Goal: Task Accomplishment & Management: Manage account settings

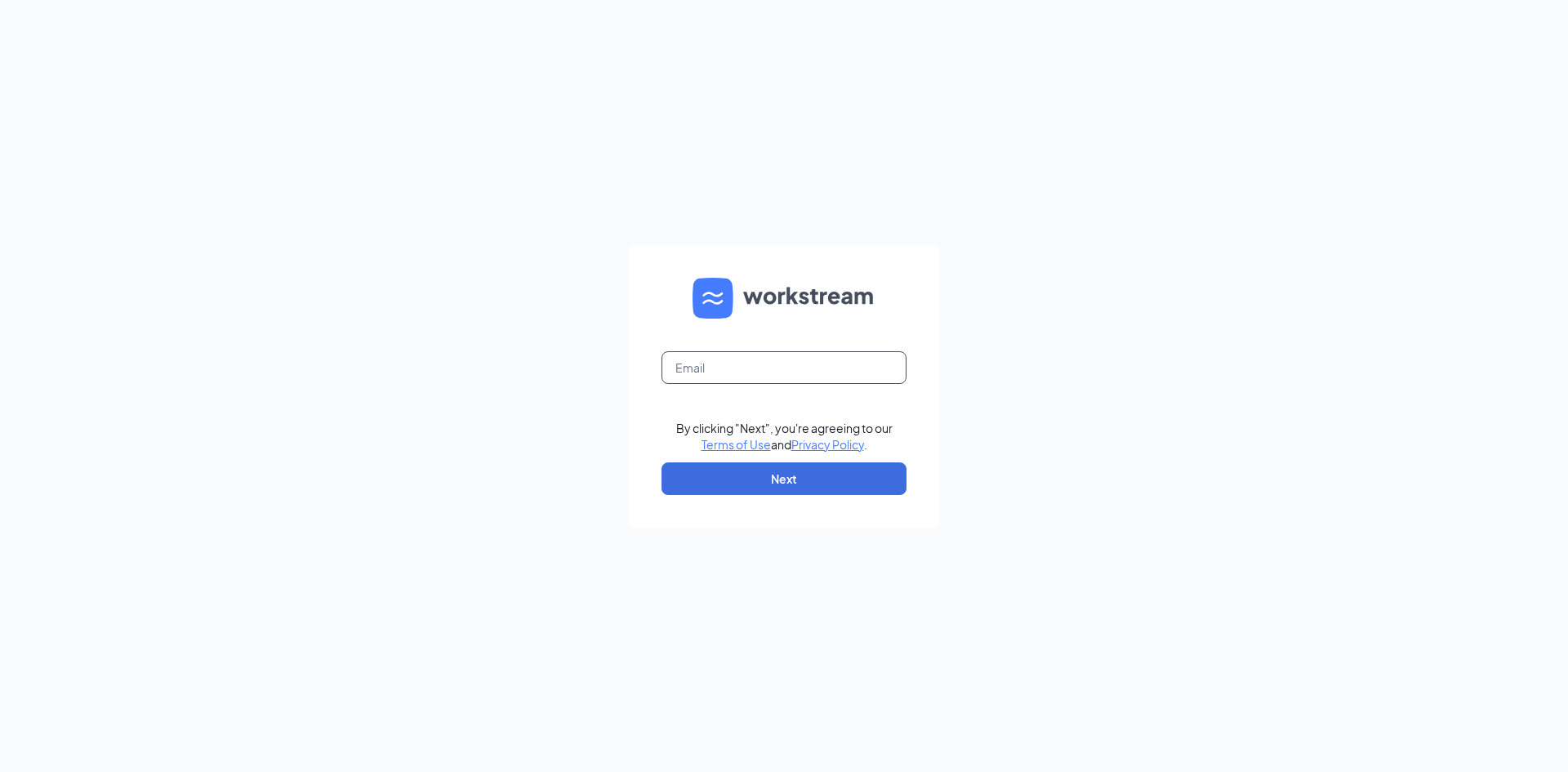
drag, startPoint x: 834, startPoint y: 358, endPoint x: 849, endPoint y: 372, distance: 20.5
click at [843, 361] on input "text" at bounding box center [783, 367] width 245 height 33
type input "[EMAIL_ADDRESS][DOMAIN_NAME]"
click at [815, 473] on button "Next" at bounding box center [783, 479] width 245 height 33
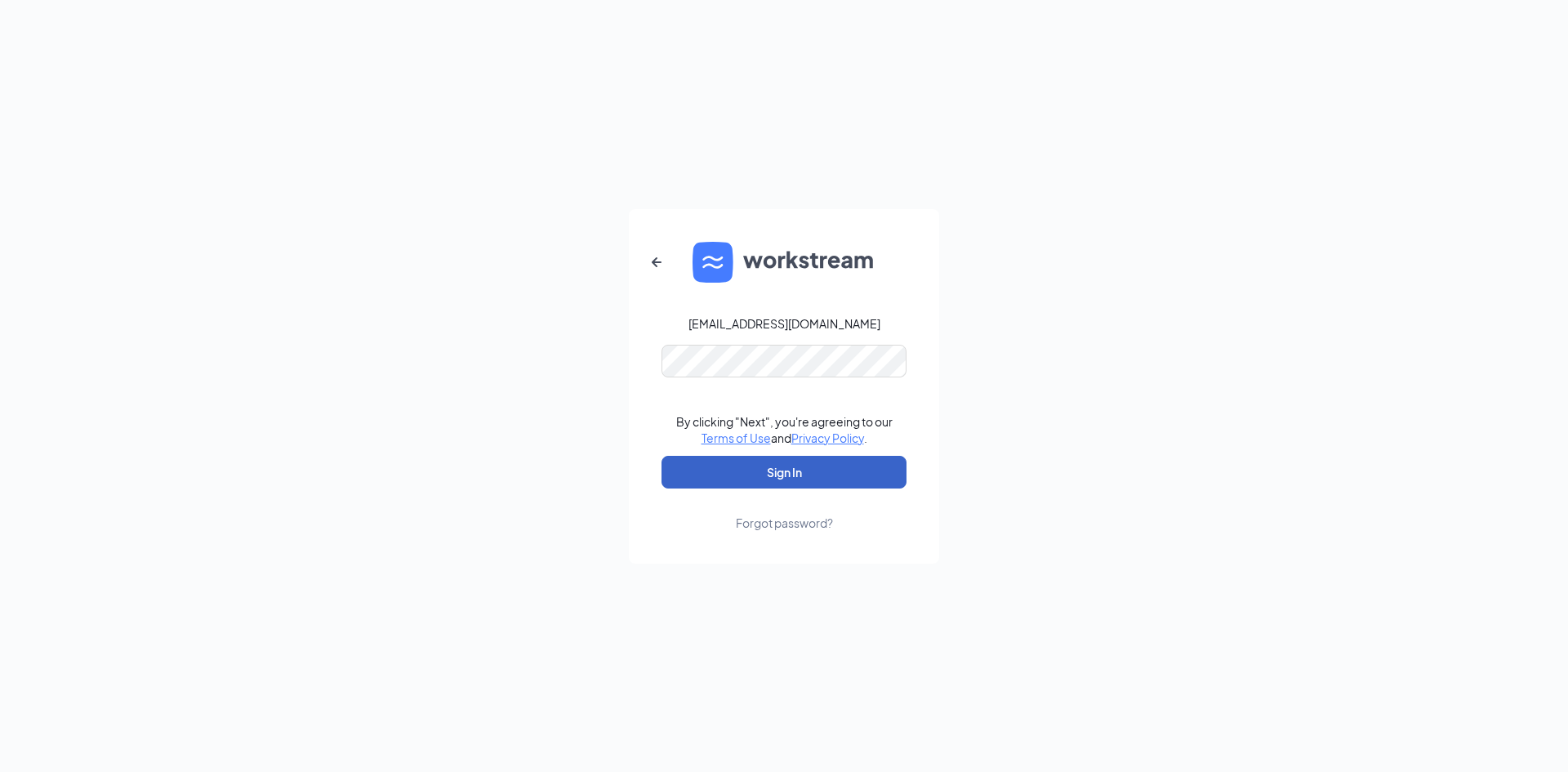
click at [738, 479] on button "Sign In" at bounding box center [783, 472] width 245 height 33
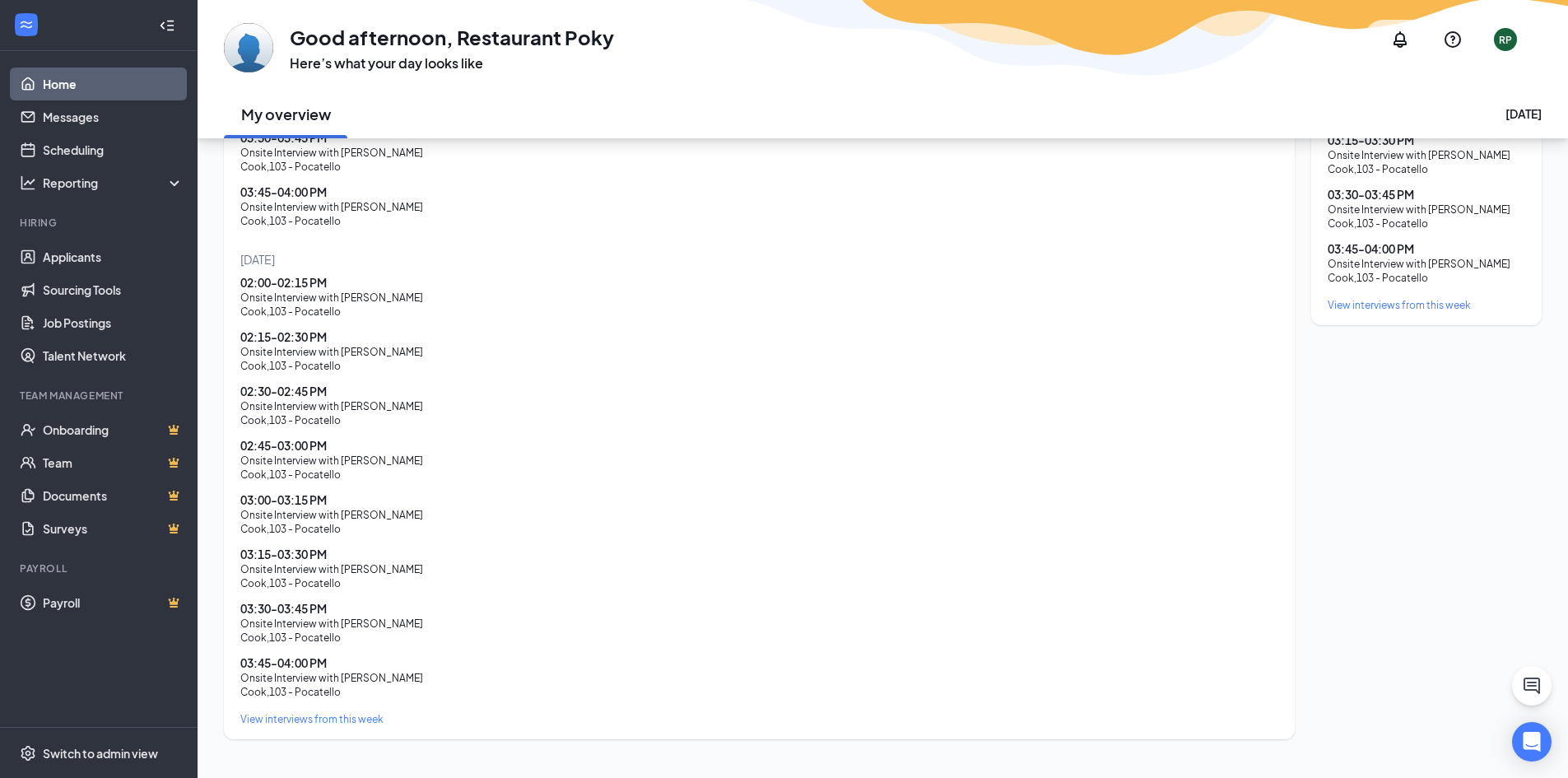
scroll to position [902, 0]
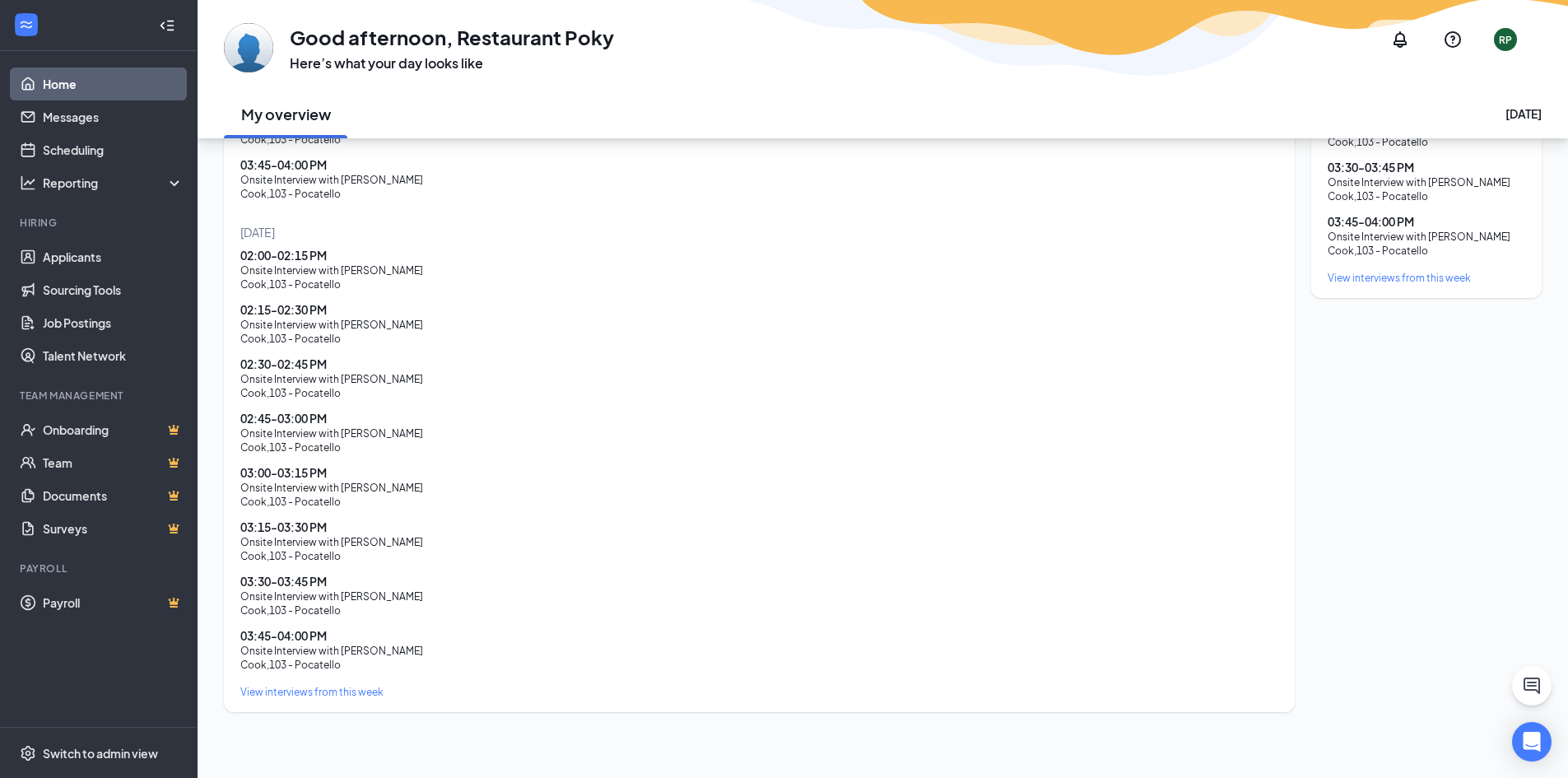
click at [346, 692] on div "View interviews from this week" at bounding box center [759, 692] width 1038 height 14
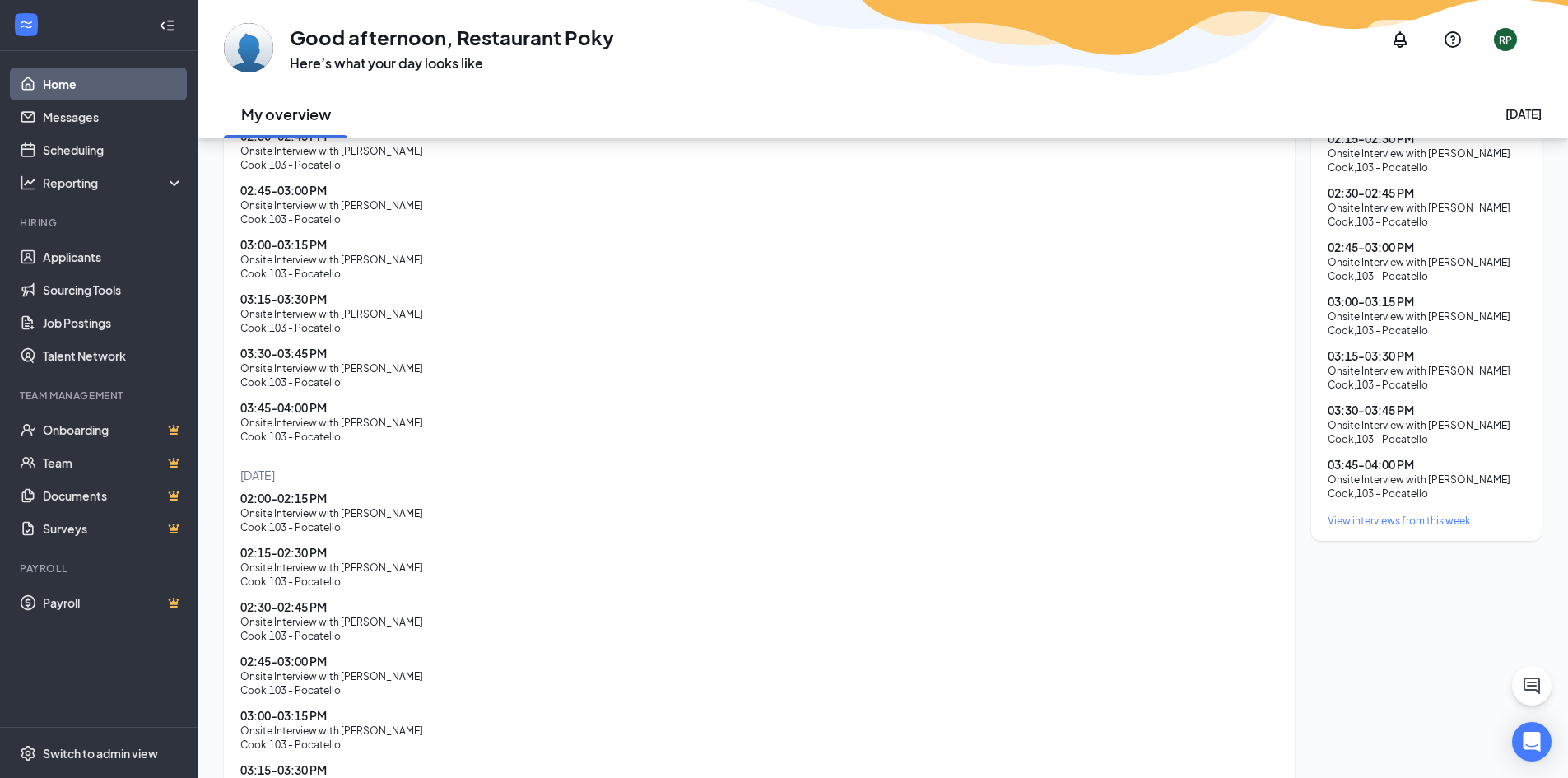
scroll to position [655, 0]
click at [1411, 518] on div "View interviews from this week" at bounding box center [1427, 525] width 198 height 14
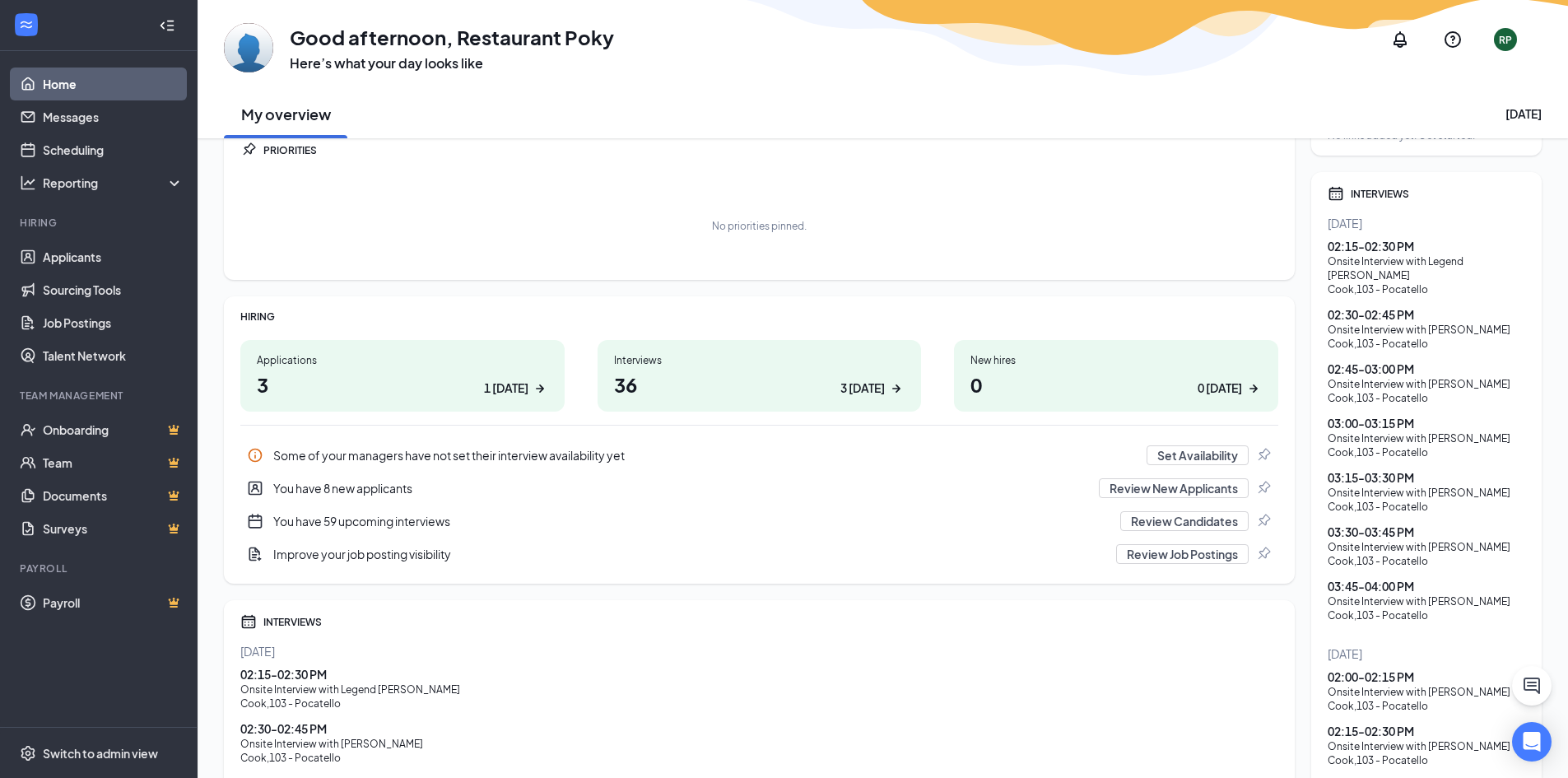
scroll to position [0, 0]
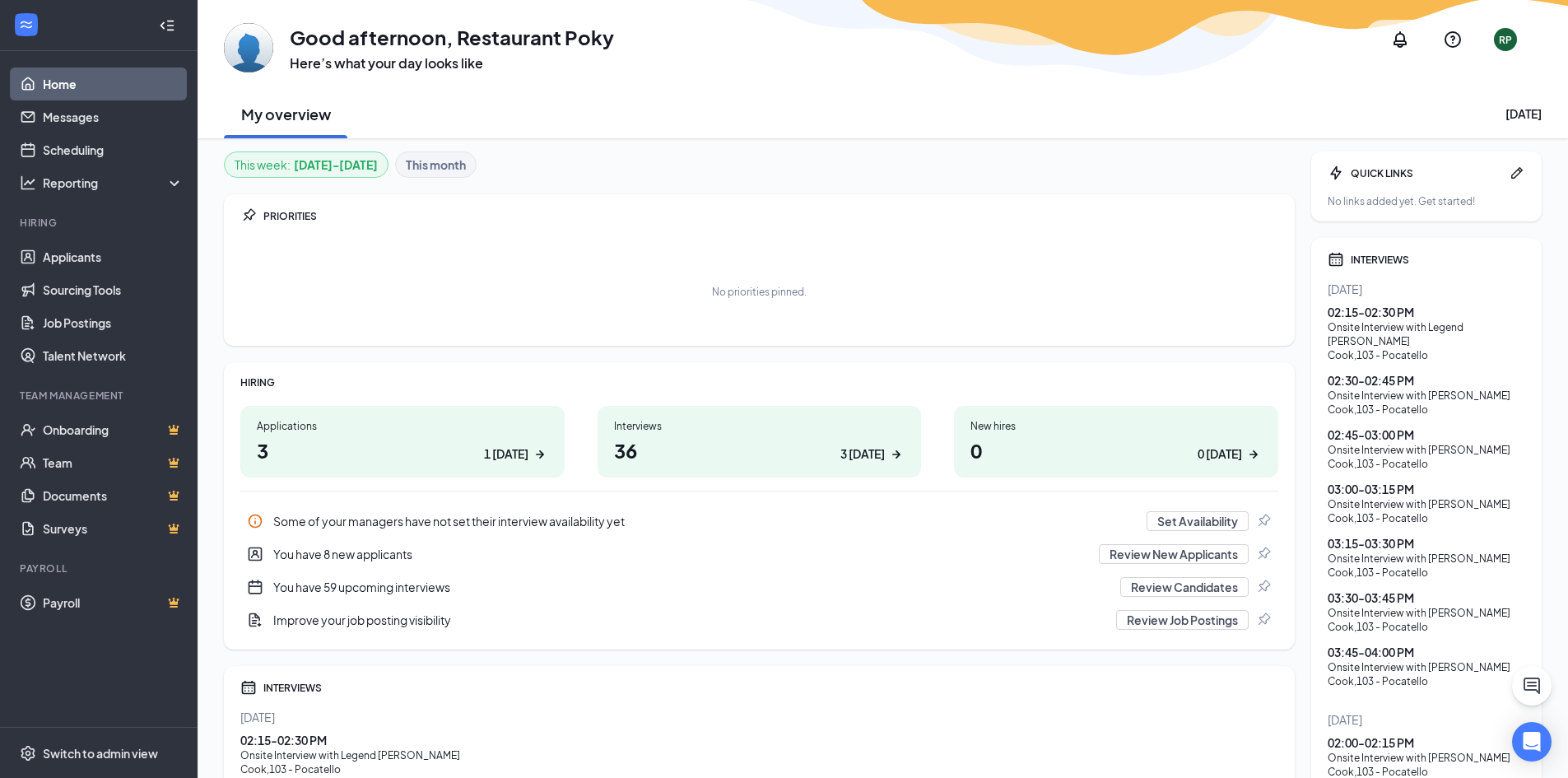
click at [65, 75] on link "Home" at bounding box center [112, 84] width 140 height 33
click at [1187, 523] on button "Set Availability" at bounding box center [1197, 521] width 102 height 19
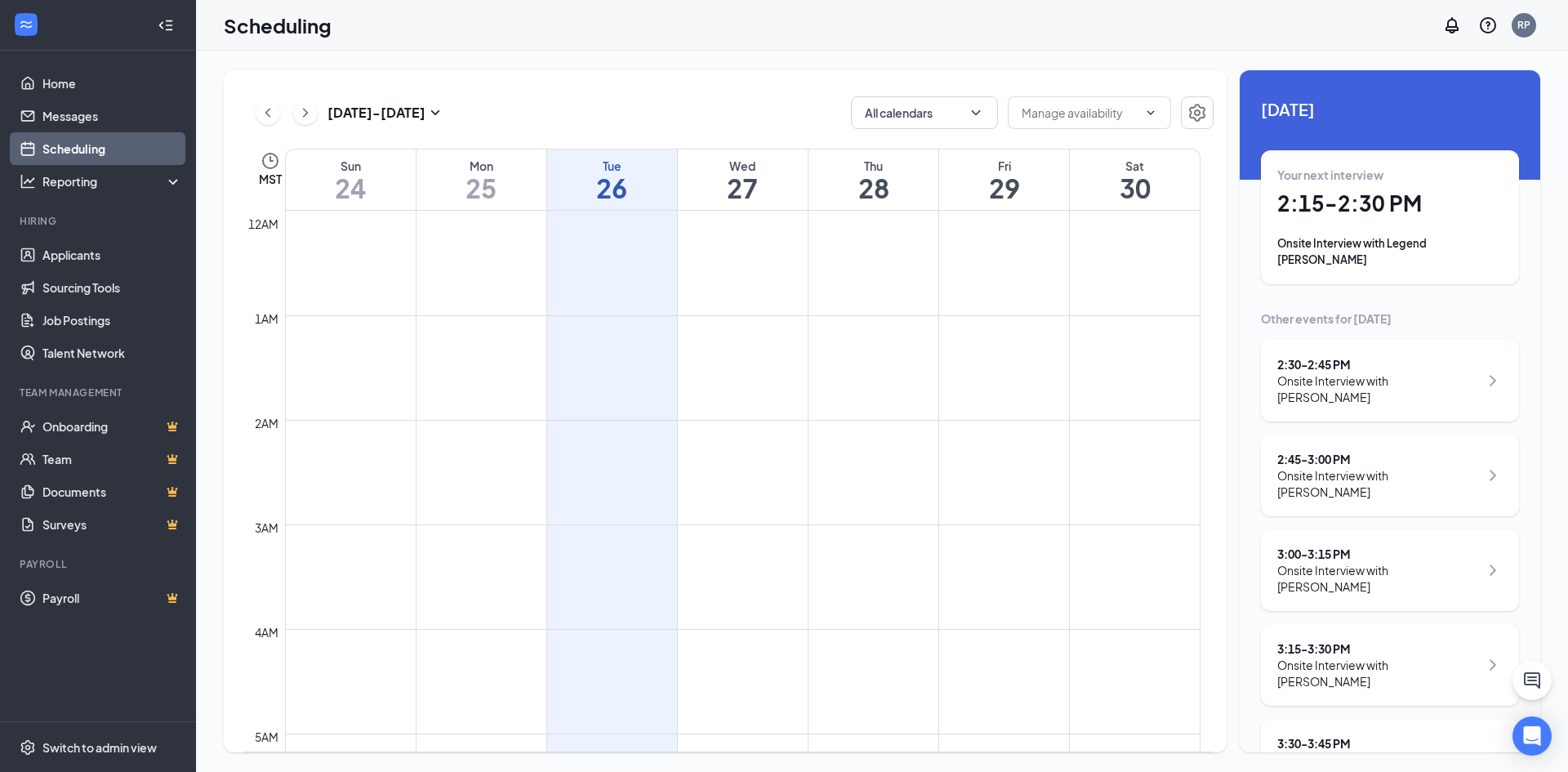
scroll to position [804, 0]
click at [863, 182] on h1 "28" at bounding box center [872, 187] width 130 height 28
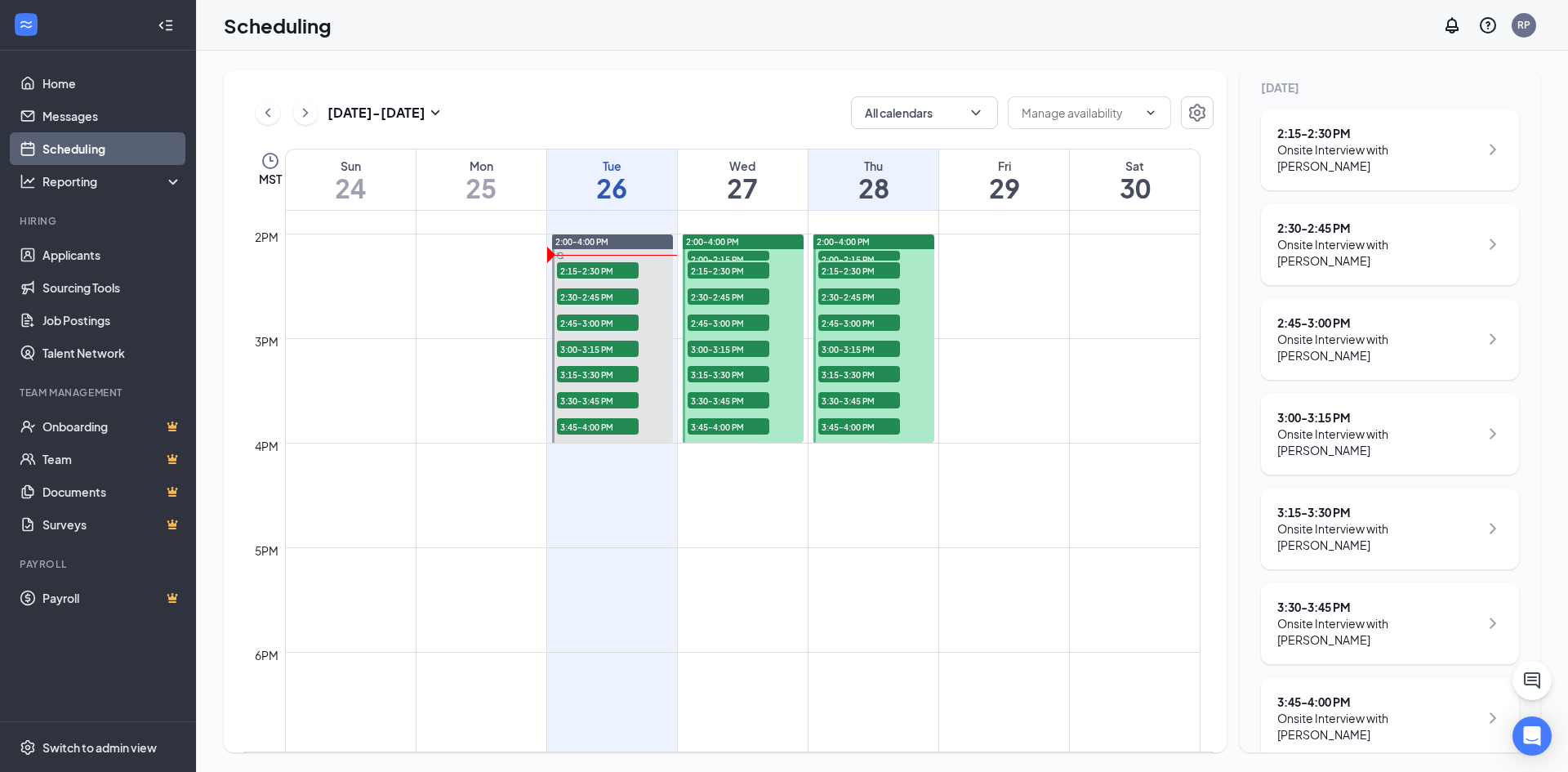
scroll to position [1457, 0]
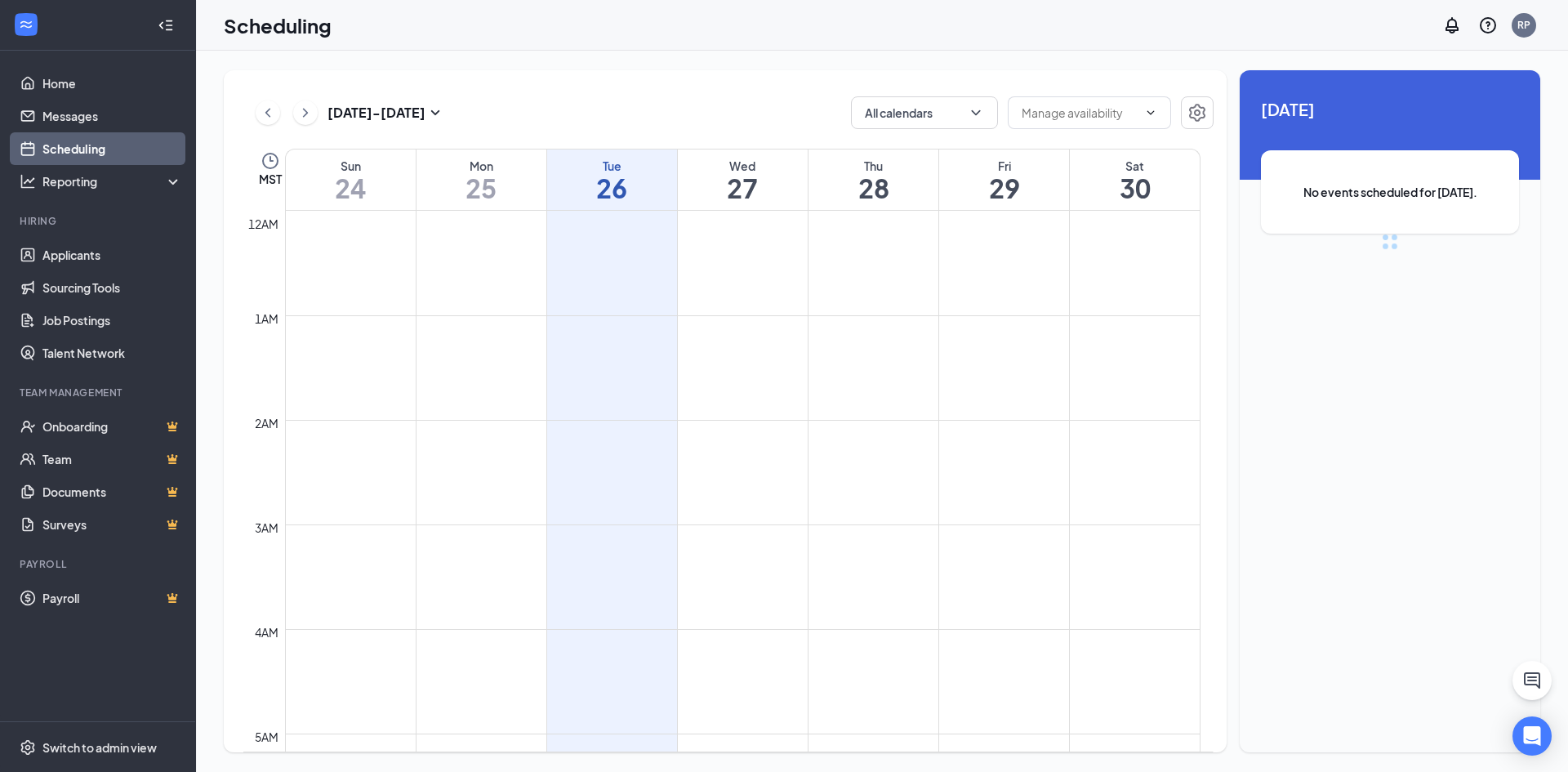
scroll to position [804, 0]
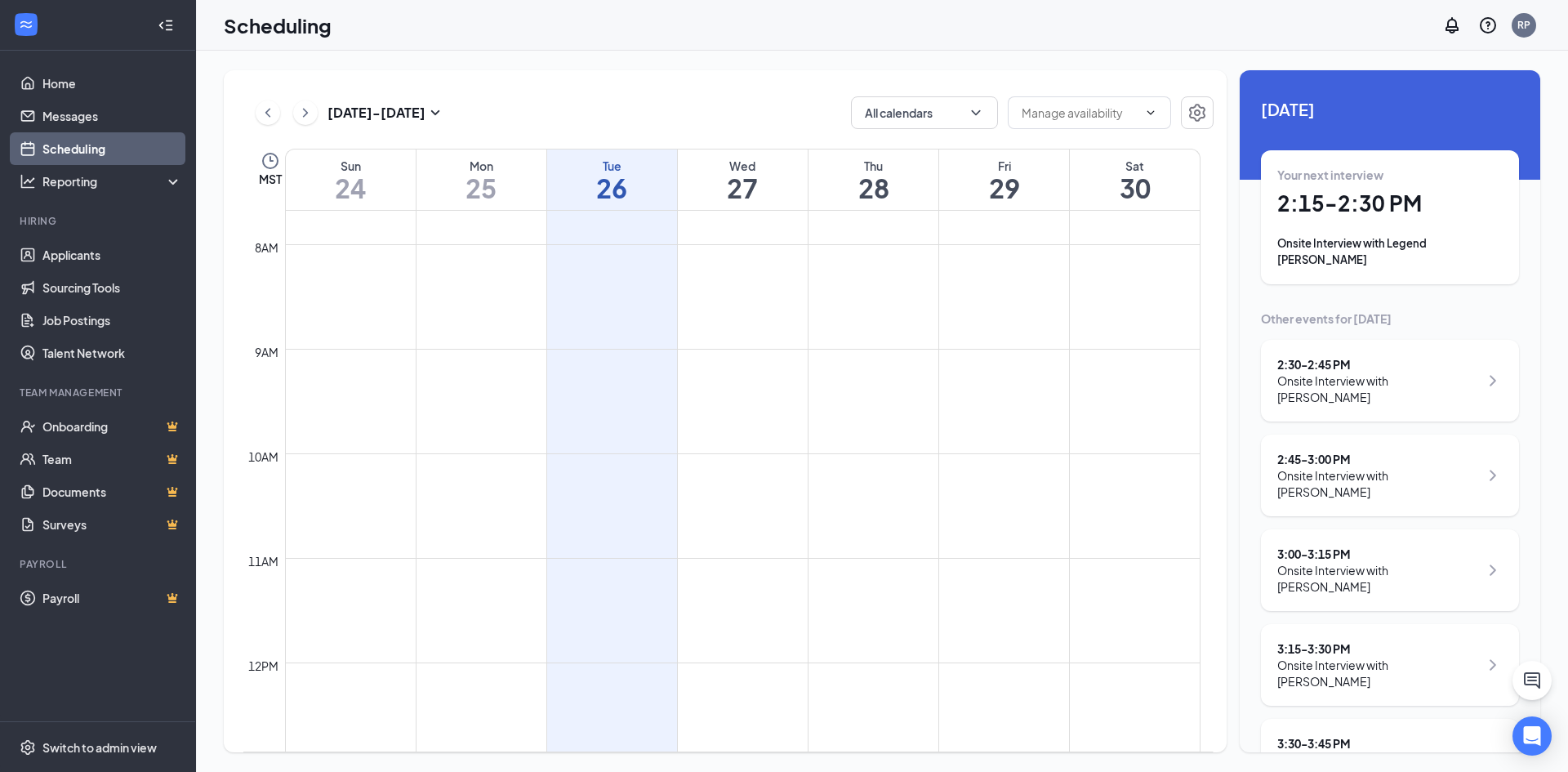
click at [859, 200] on h1 "28" at bounding box center [872, 187] width 130 height 28
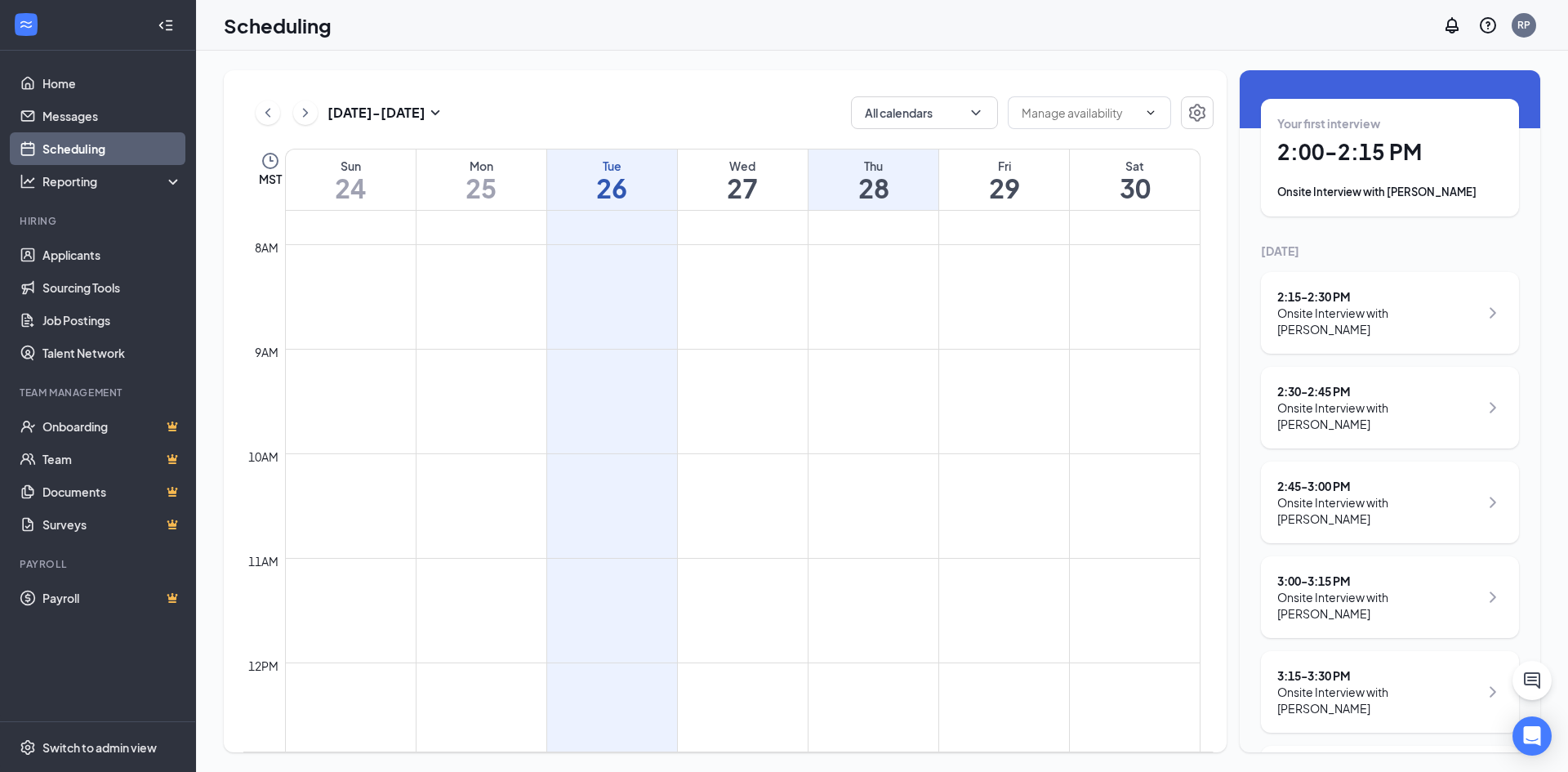
scroll to position [215, 0]
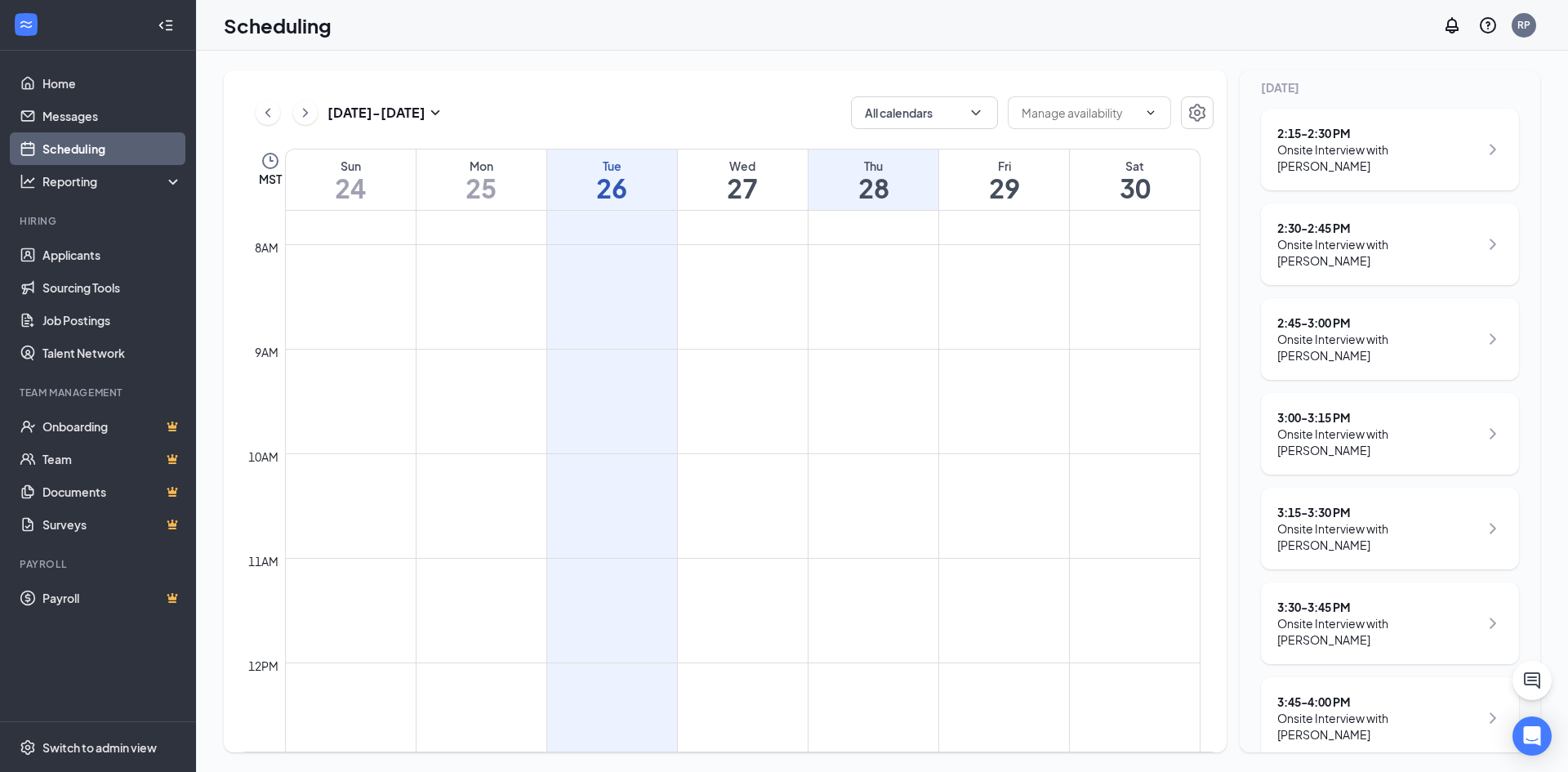
click at [884, 198] on h1 "28" at bounding box center [872, 187] width 130 height 28
click at [879, 181] on h1 "28" at bounding box center [872, 187] width 130 height 28
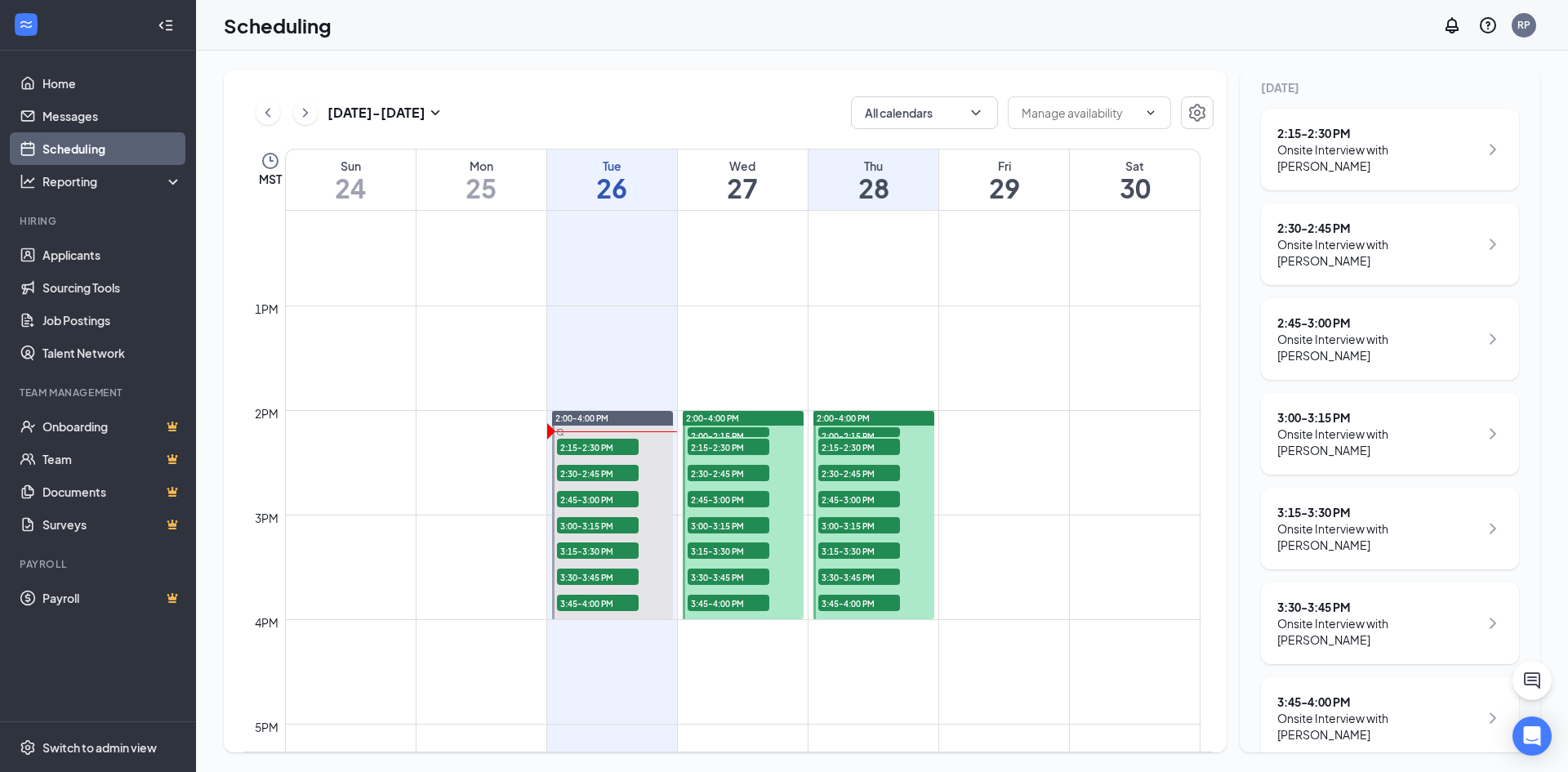
scroll to position [1294, 0]
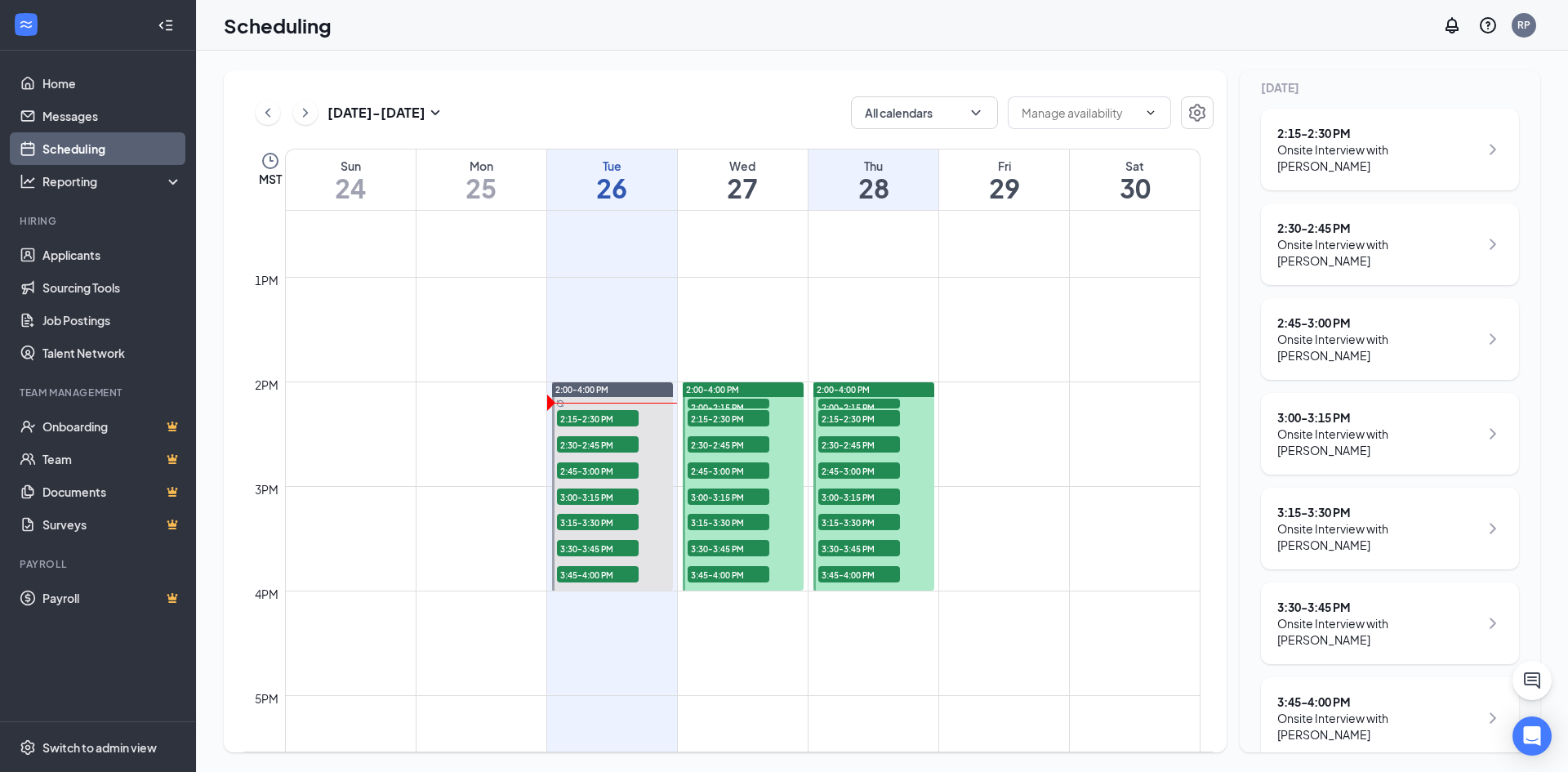
click at [914, 400] on div at bounding box center [874, 486] width 121 height 209
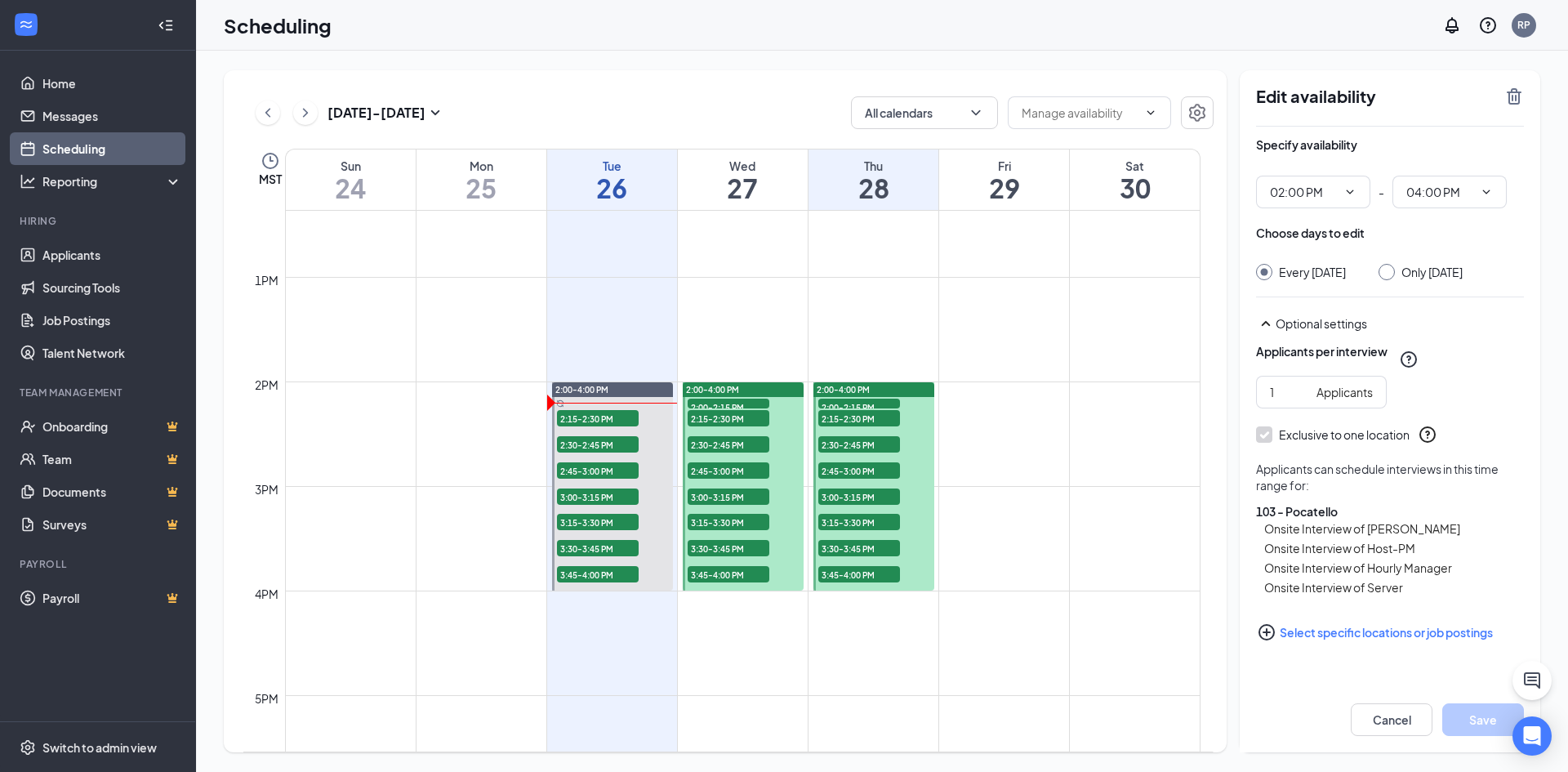
click at [882, 183] on h1 "28" at bounding box center [872, 187] width 130 height 28
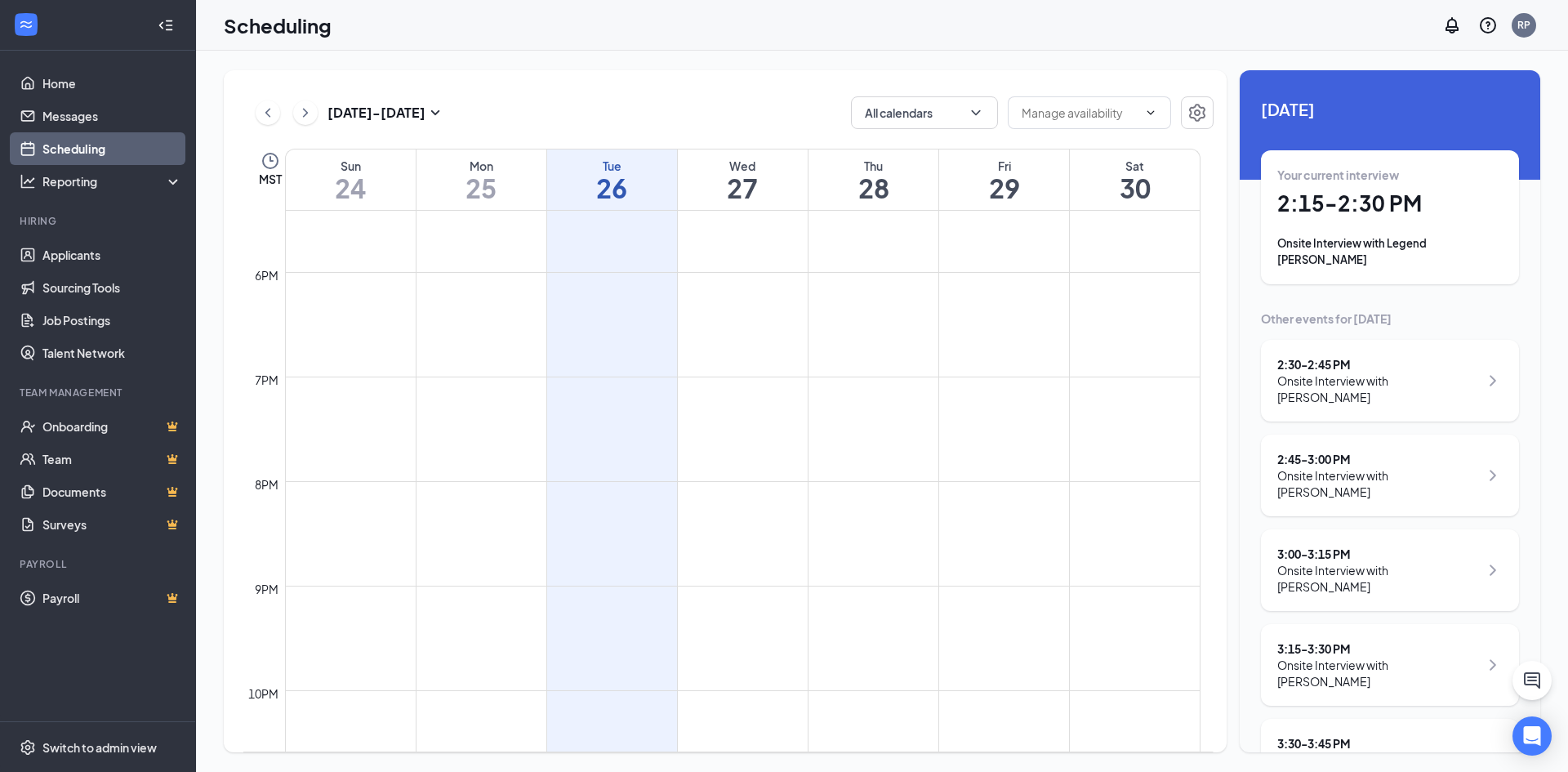
scroll to position [1969, 0]
click at [1055, 112] on input "text" at bounding box center [1079, 112] width 116 height 18
click at [1149, 113] on icon "ChevronUp" at bounding box center [1151, 112] width 8 height 4
click at [297, 112] on icon "ChevronRight" at bounding box center [305, 112] width 16 height 19
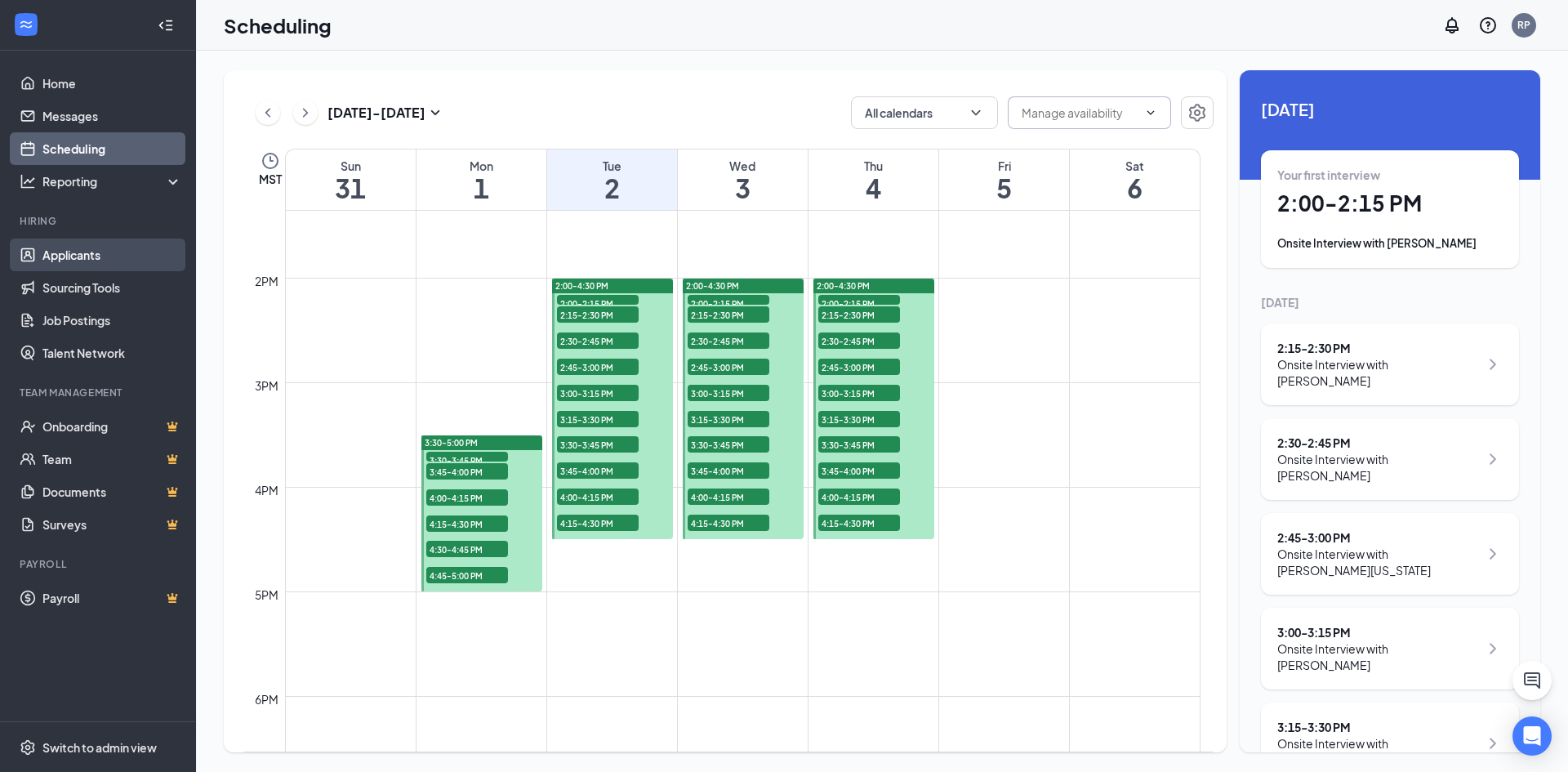
drag, startPoint x: 1290, startPoint y: 447, endPoint x: 58, endPoint y: 257, distance: 1246.6
click at [58, 257] on link "Applicants" at bounding box center [111, 255] width 139 height 33
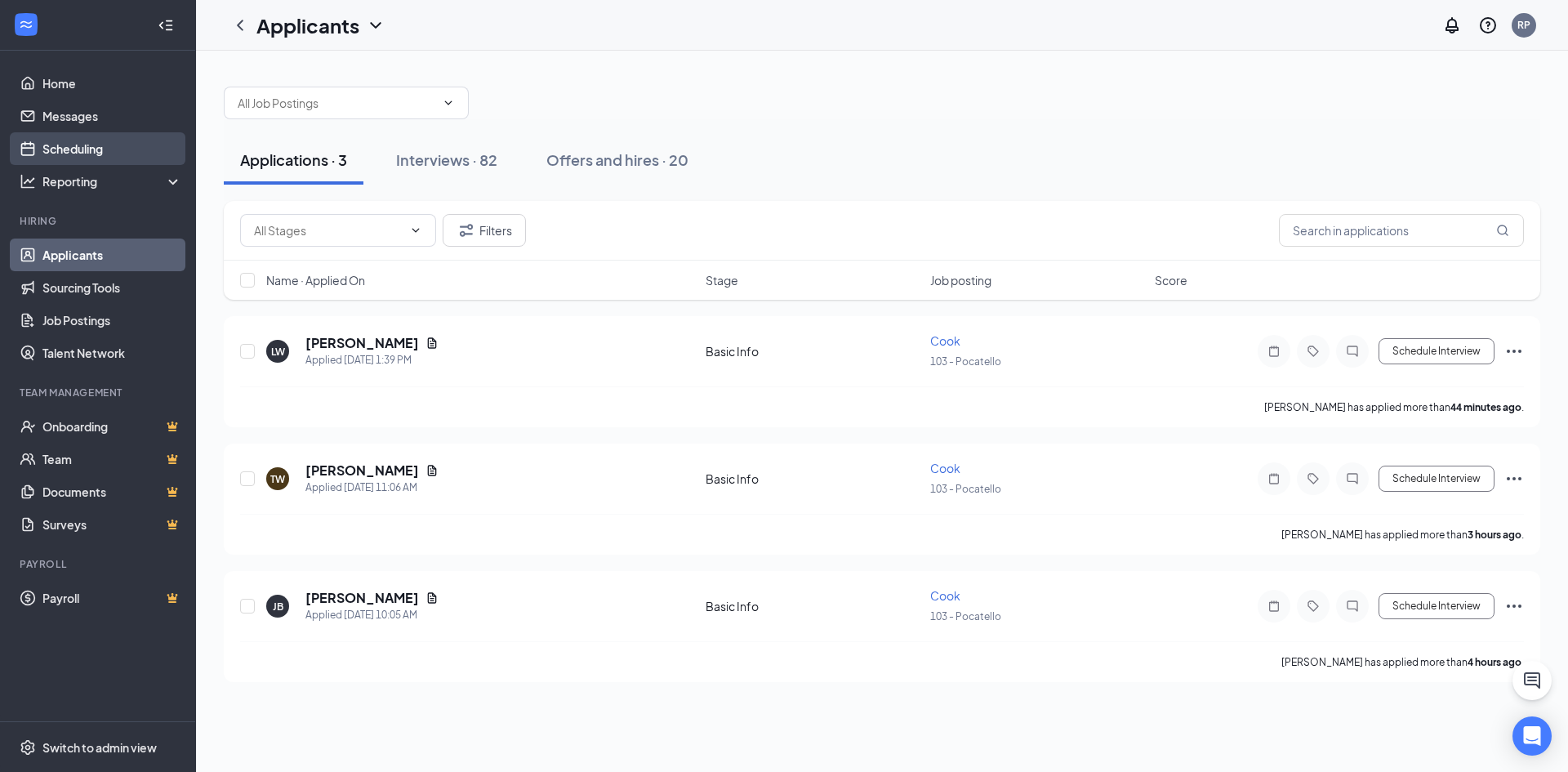
click at [83, 150] on link "Scheduling" at bounding box center [111, 149] width 139 height 33
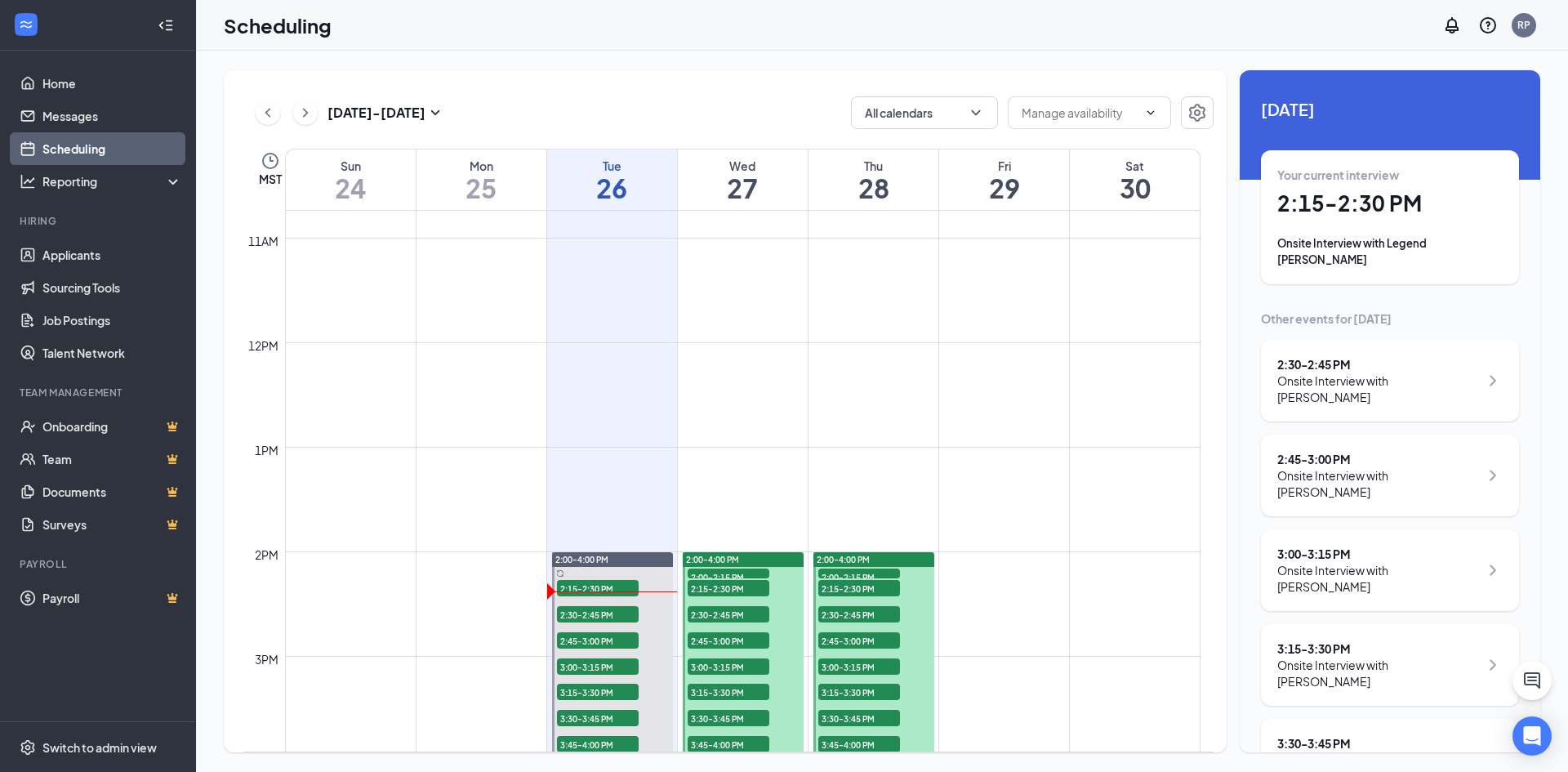
scroll to position [1131, 0]
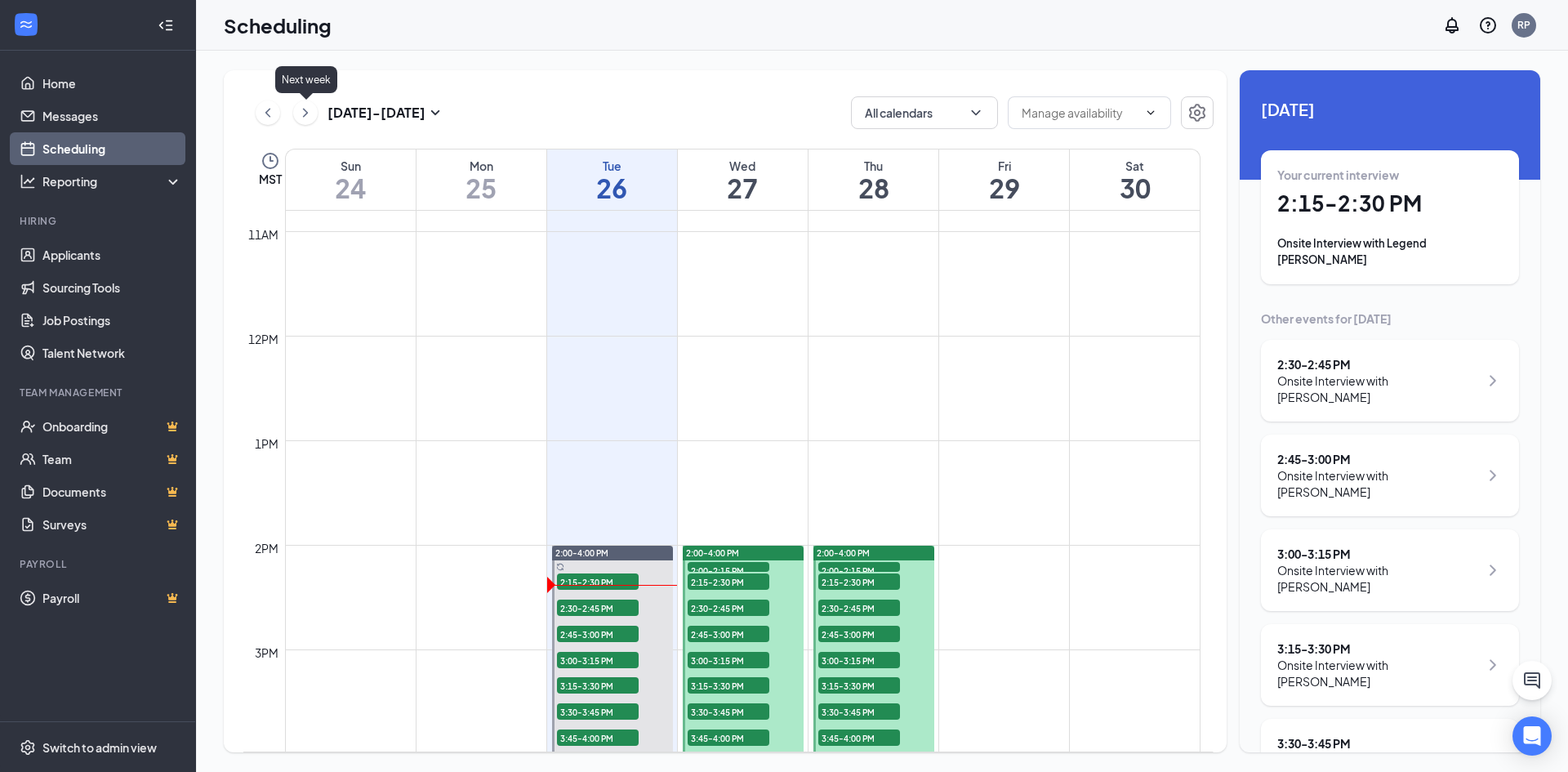
click at [306, 113] on icon "ChevronRight" at bounding box center [305, 112] width 5 height 9
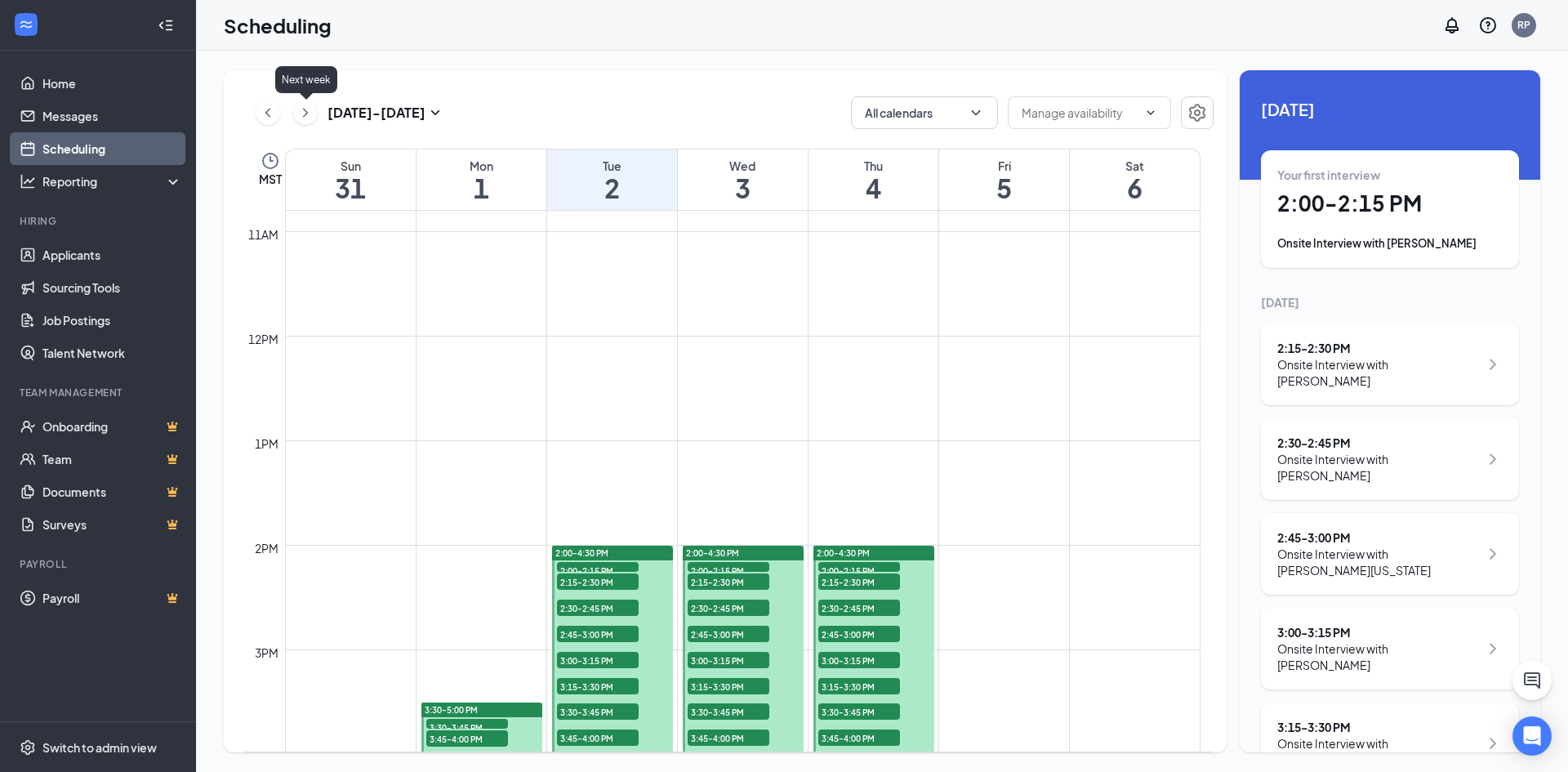
scroll to position [804, 0]
